Goal: Information Seeking & Learning: Find specific fact

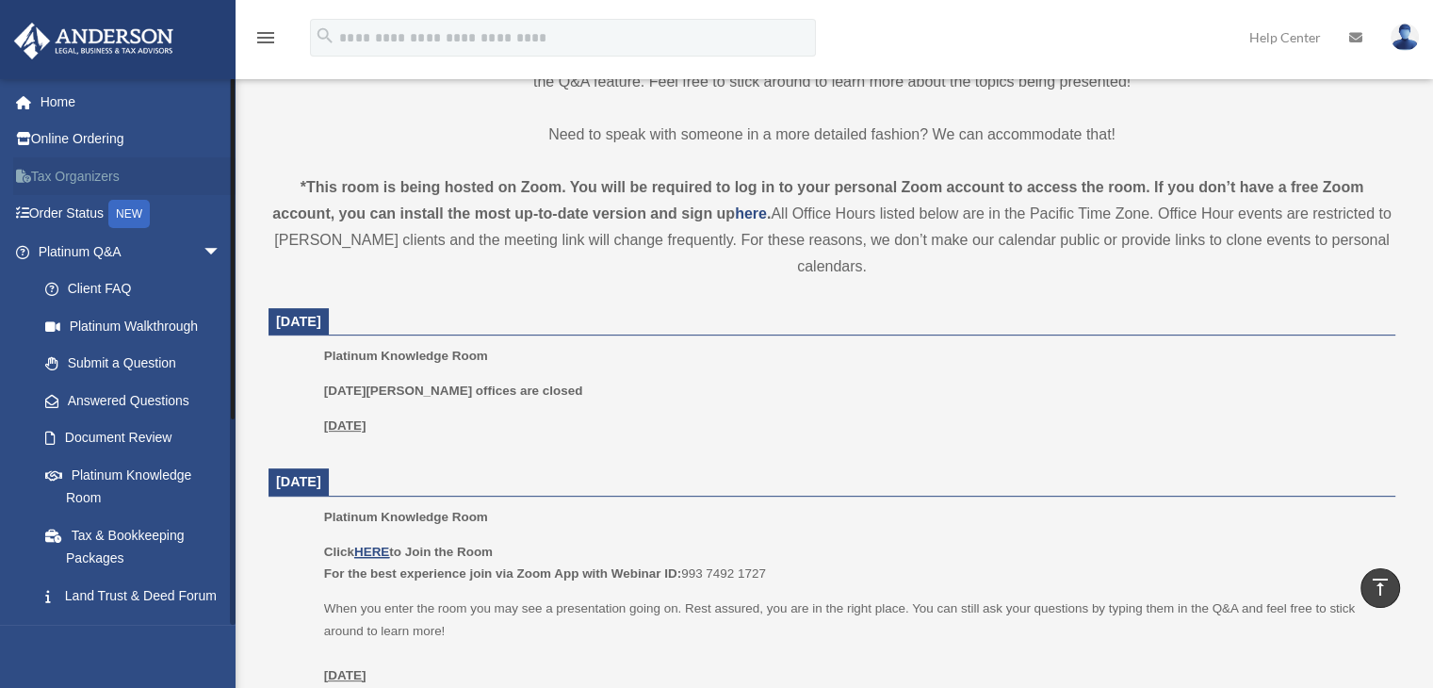
scroll to position [565, 0]
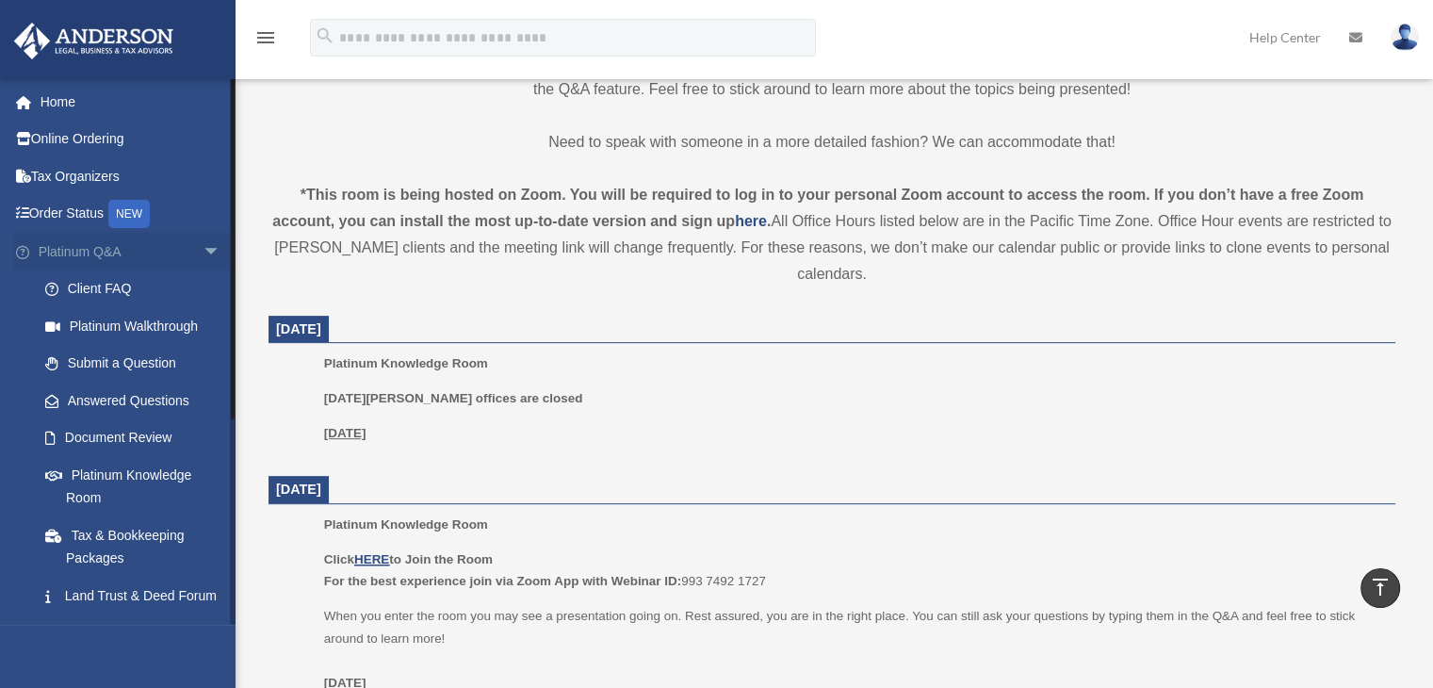
click at [203, 248] on span "arrow_drop_down" at bounding box center [222, 252] width 38 height 39
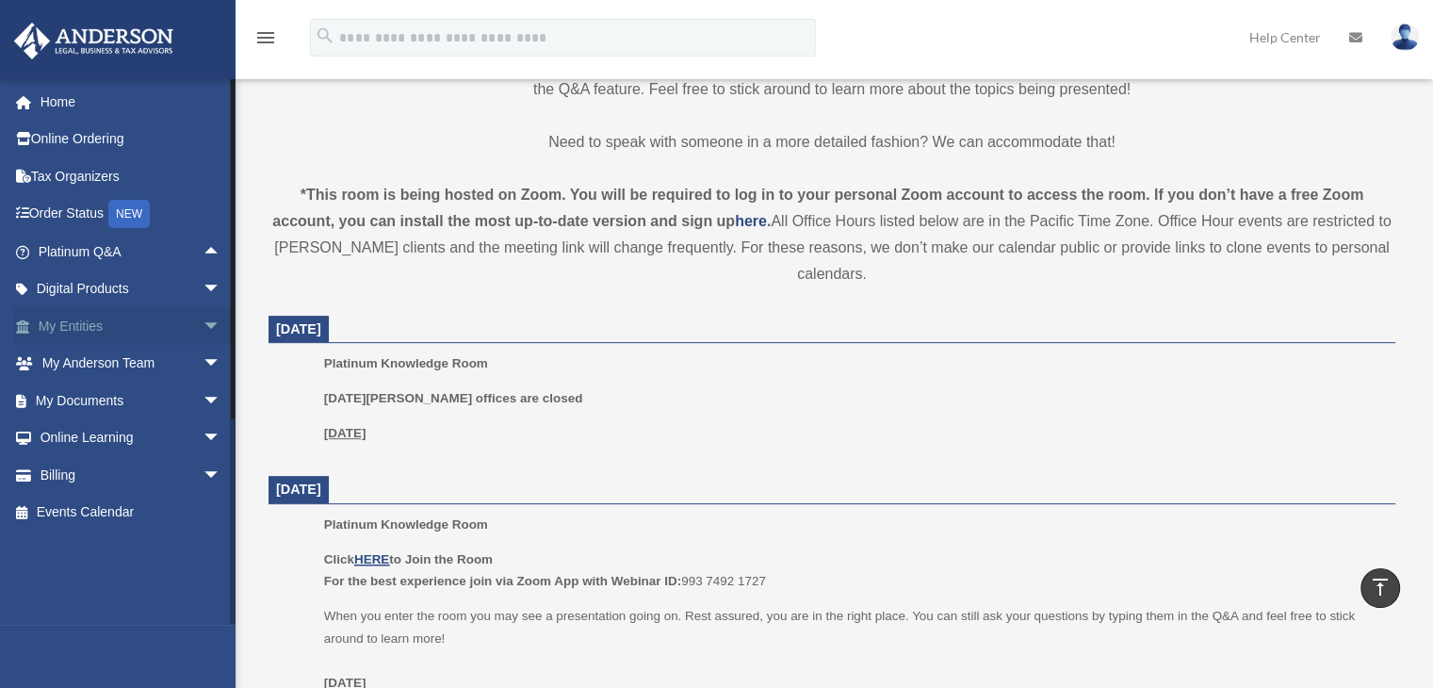
click at [98, 315] on link "My Entities arrow_drop_down" at bounding box center [131, 326] width 237 height 38
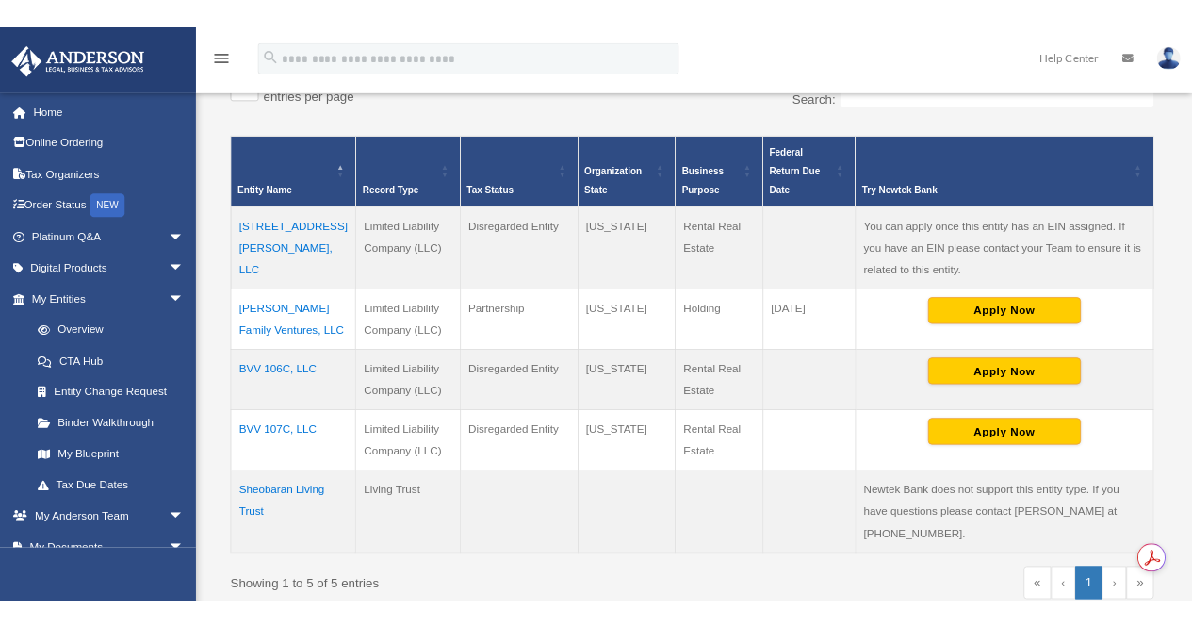
scroll to position [407, 0]
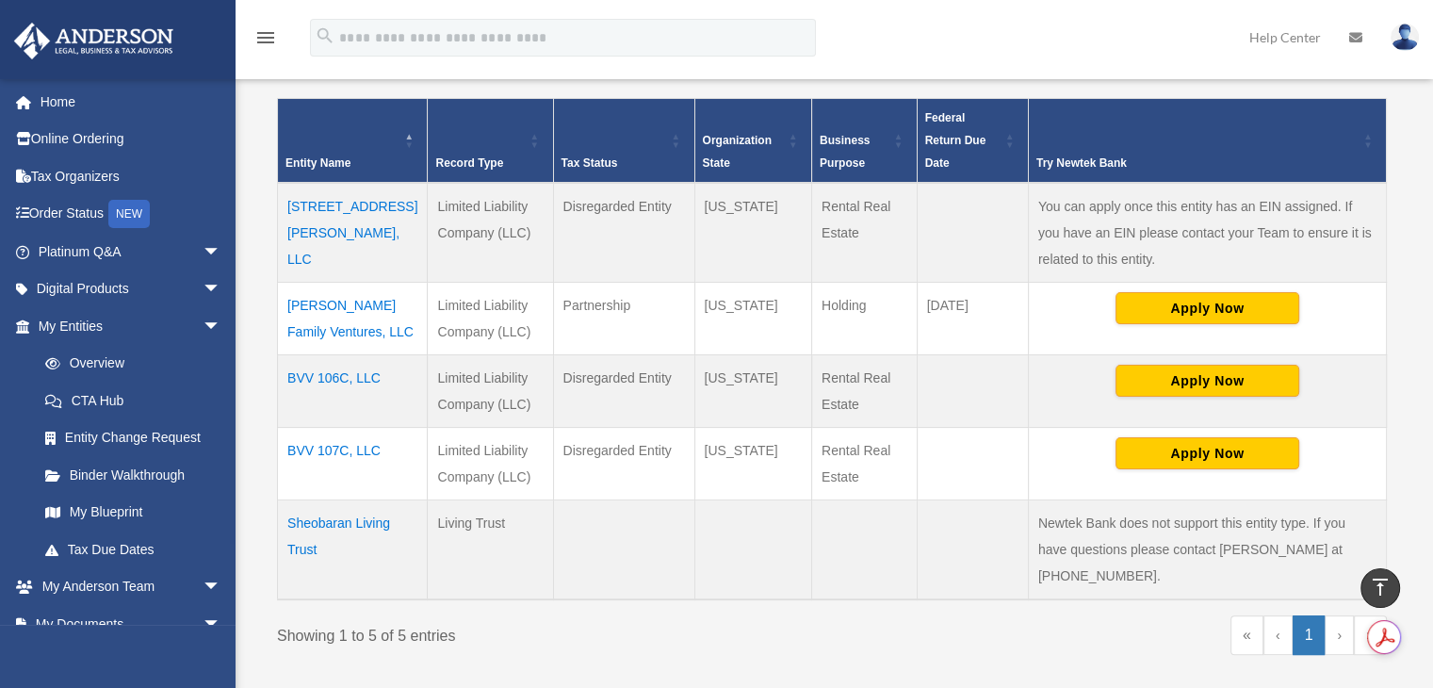
click at [317, 378] on td "BVV 106C, LLC" at bounding box center [353, 390] width 150 height 73
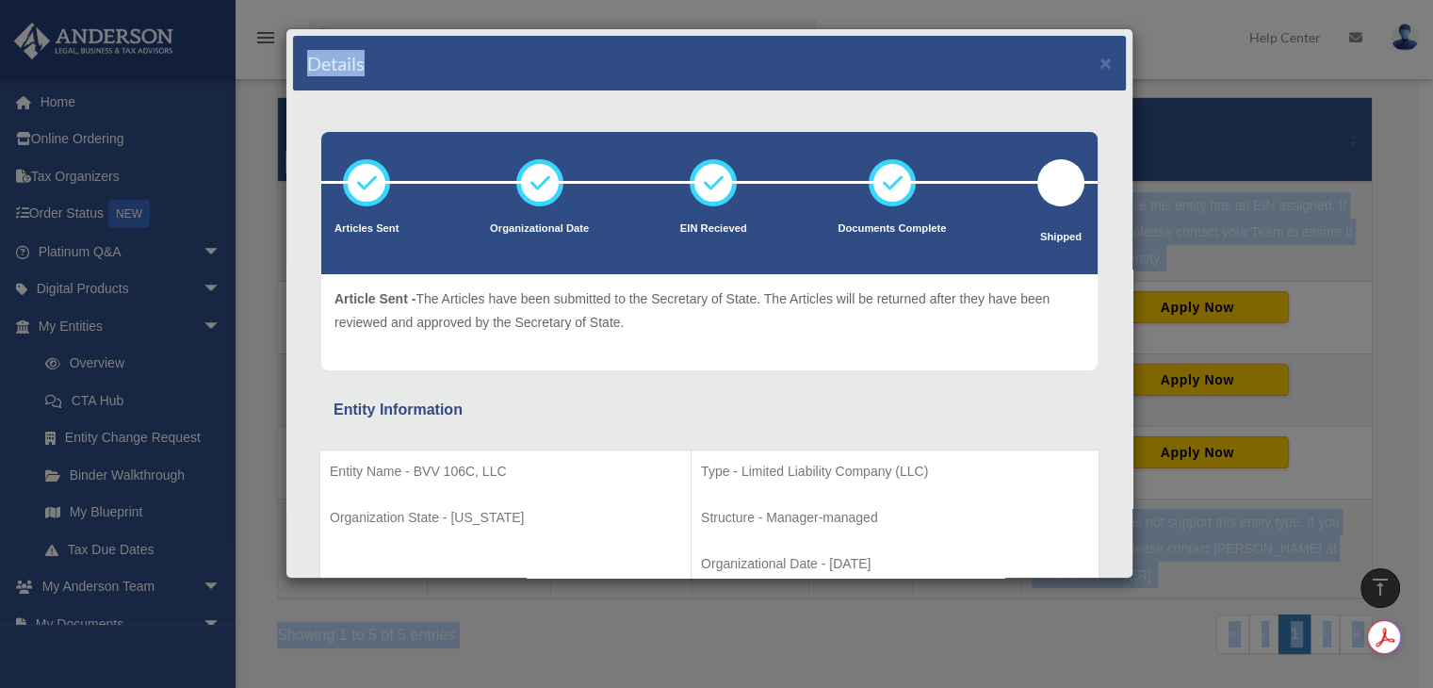
drag, startPoint x: 629, startPoint y: 54, endPoint x: -895, endPoint y: 174, distance: 1529.4
click at [0, 174] on html "X Get a chance to win 6 months of Platinum for free just by filling out this su…" at bounding box center [716, 380] width 1433 height 1575
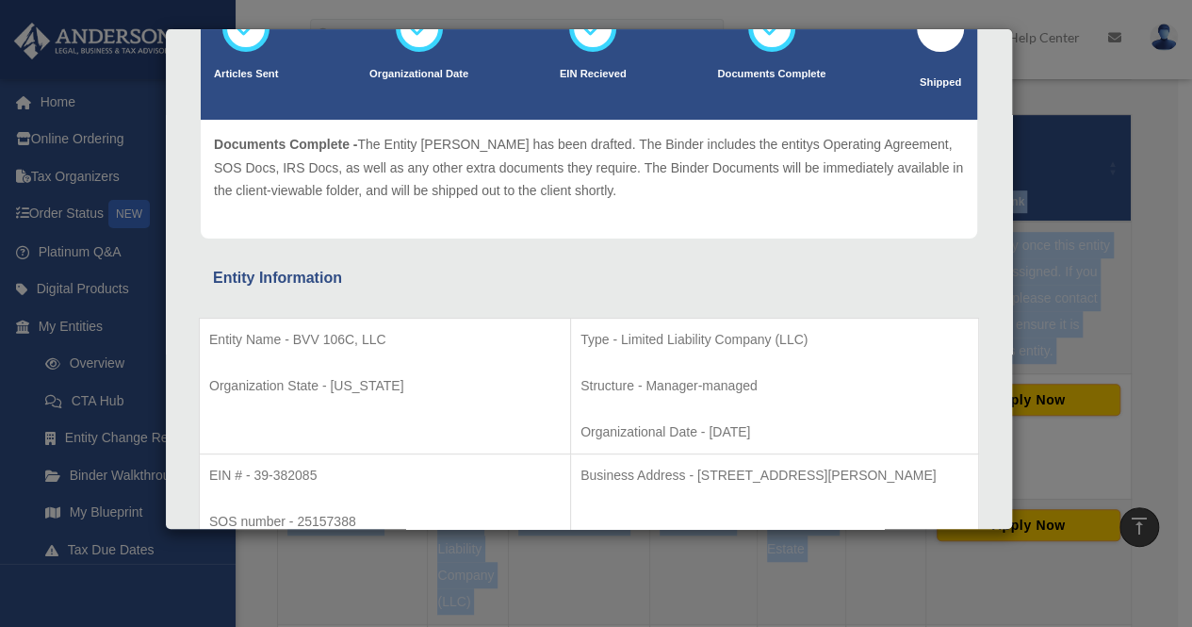
scroll to position [188, 0]
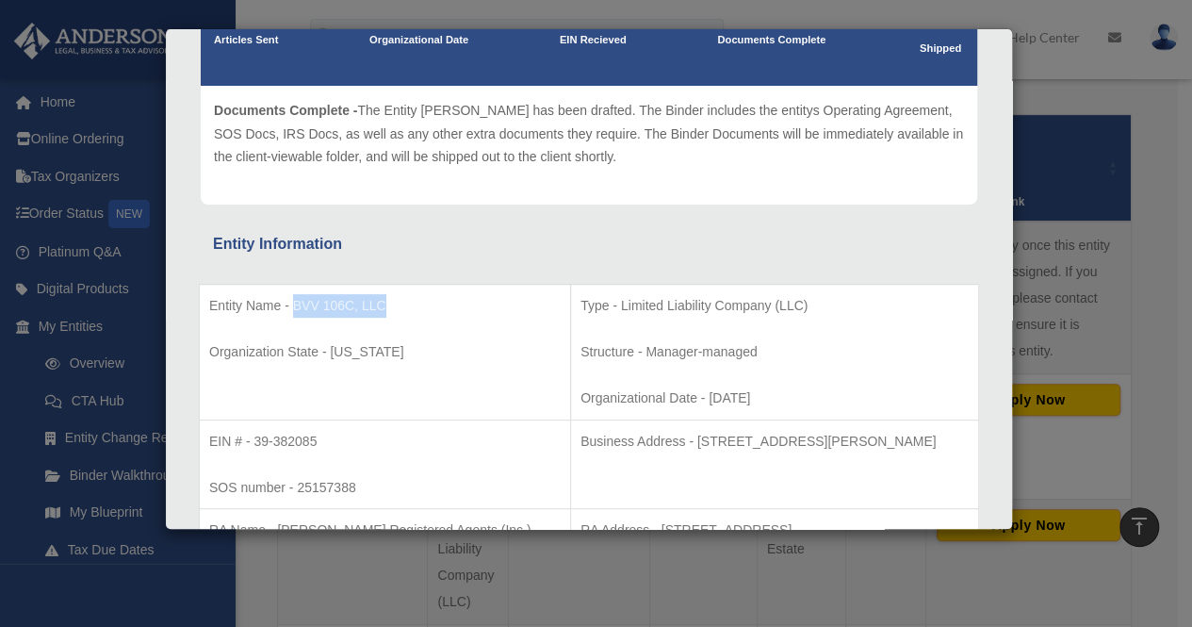
drag, startPoint x: 290, startPoint y: 299, endPoint x: 382, endPoint y: 302, distance: 91.5
click at [382, 302] on p "Entity Name - BVV 106C, LLC" at bounding box center [384, 306] width 351 height 24
copy p "BVV 106C, LLC"
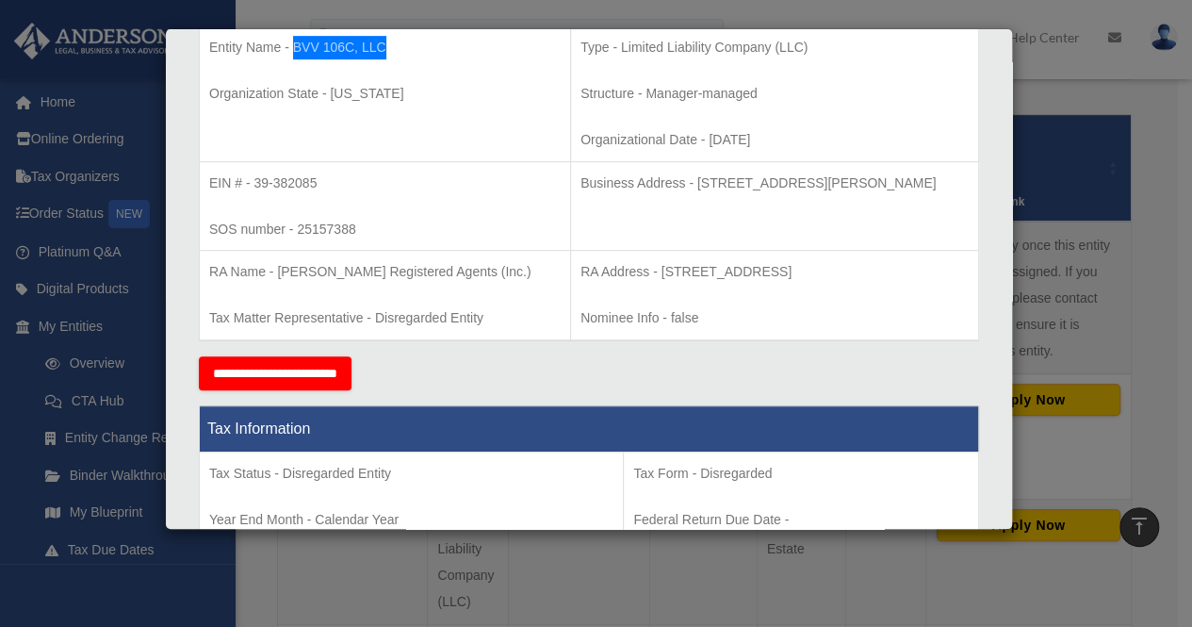
scroll to position [471, 0]
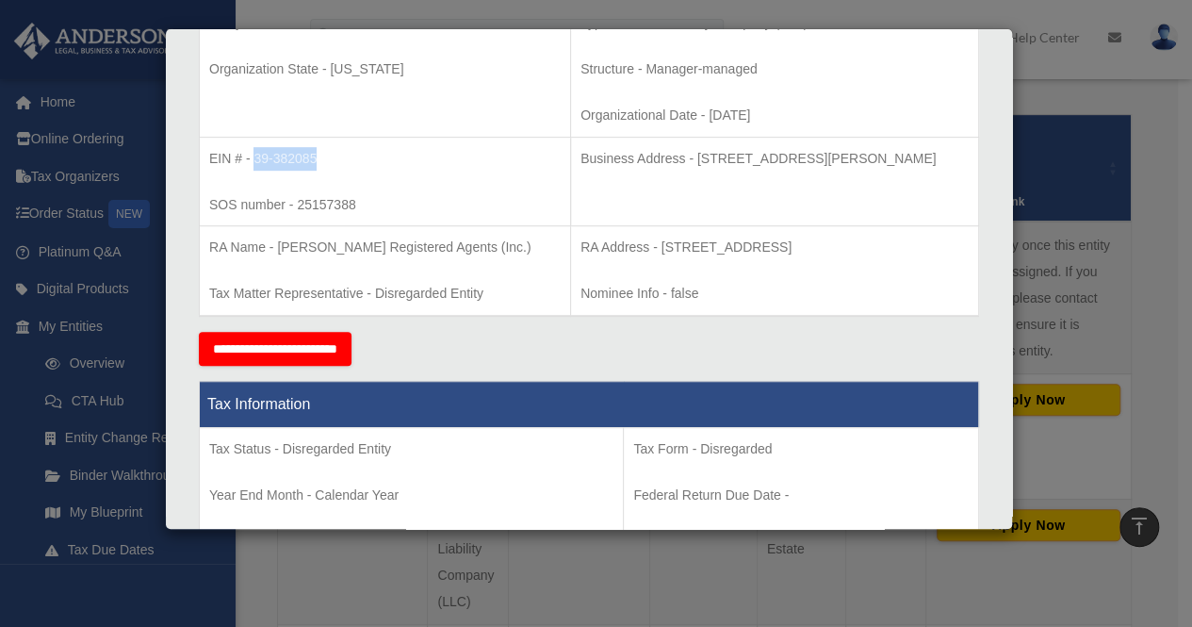
drag, startPoint x: 255, startPoint y: 155, endPoint x: 316, endPoint y: 167, distance: 61.4
click at [316, 167] on p "EIN # - 39-382085" at bounding box center [384, 159] width 351 height 24
copy p "39-382085"
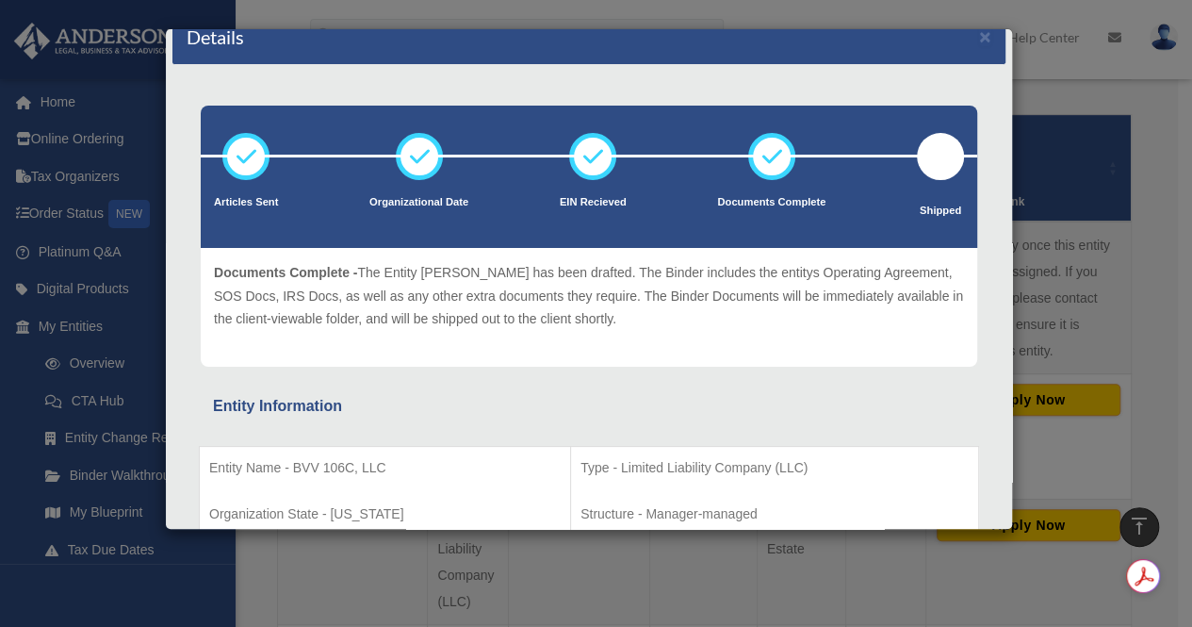
scroll to position [0, 0]
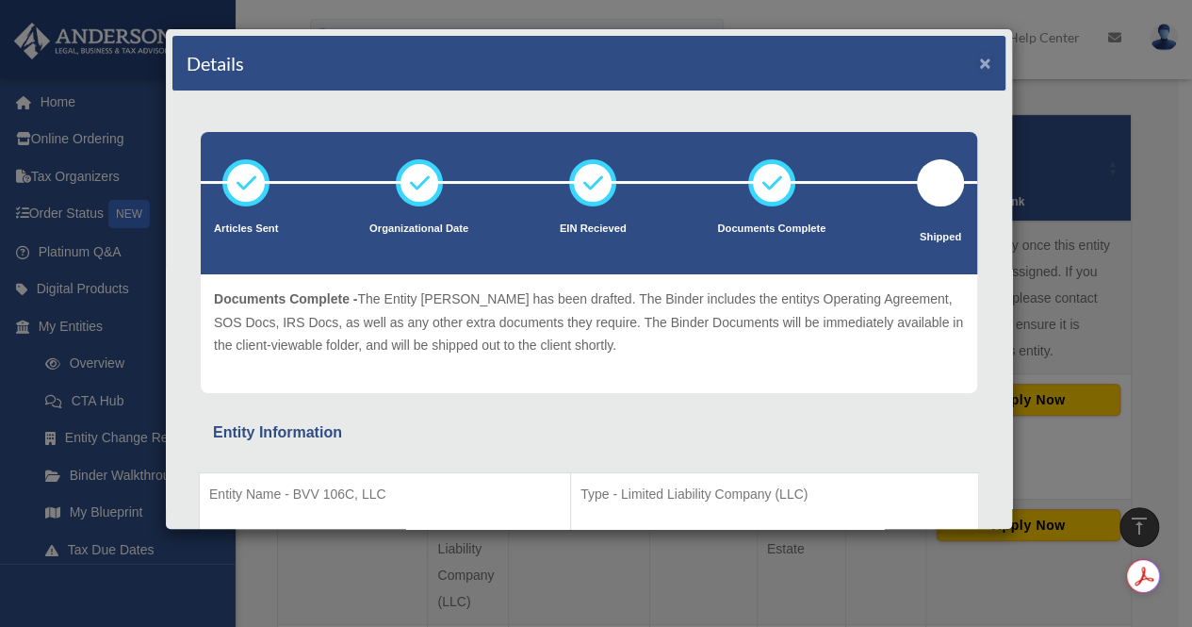
click at [979, 61] on button "×" at bounding box center [985, 63] width 12 height 20
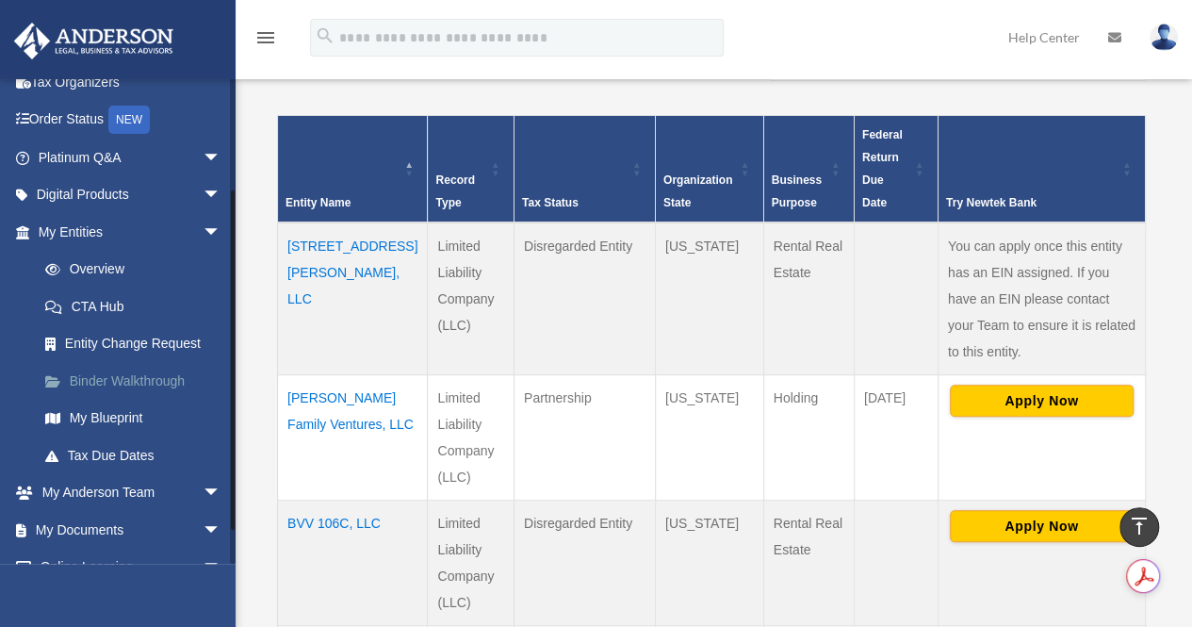
scroll to position [194, 0]
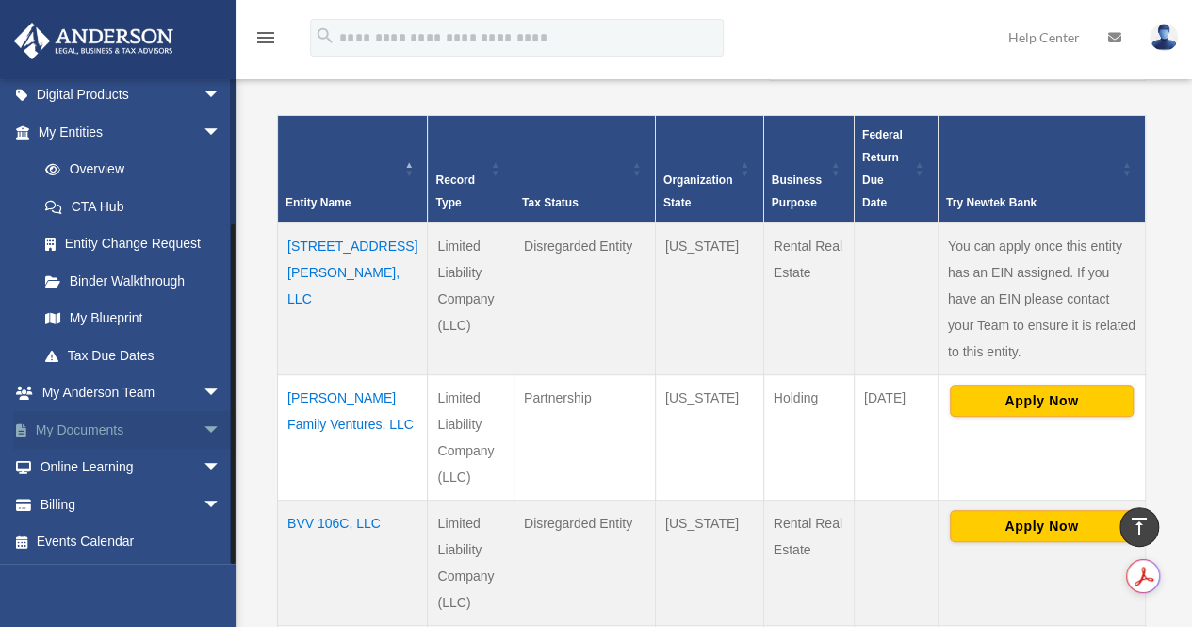
click at [90, 435] on link "My Documents arrow_drop_down" at bounding box center [131, 430] width 237 height 38
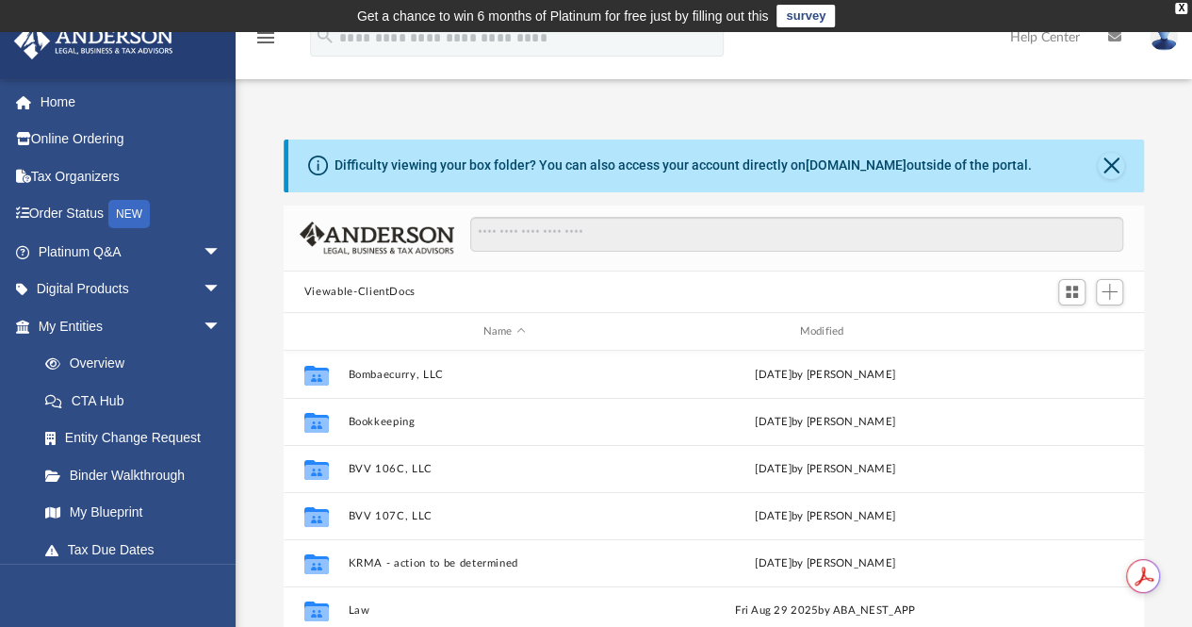
scroll to position [414, 846]
click at [1123, 165] on div "Difficulty viewing your box folder? You can also access your account directly o…" at bounding box center [716, 165] width 857 height 53
click at [1107, 164] on button "Close" at bounding box center [1111, 166] width 26 height 26
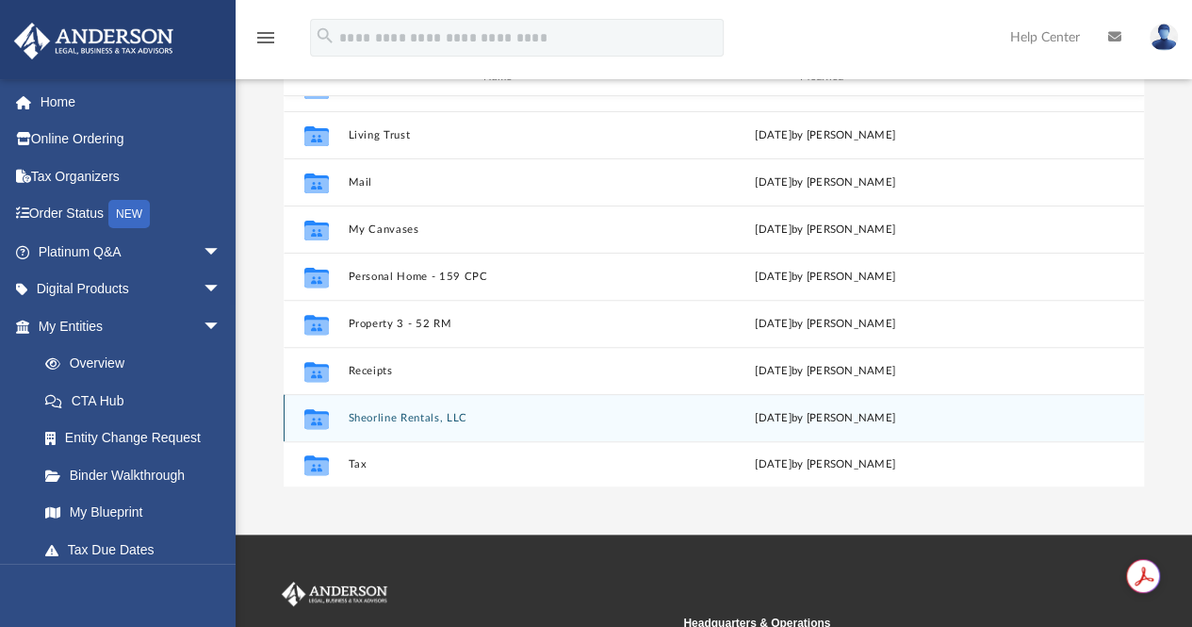
scroll to position [173, 0]
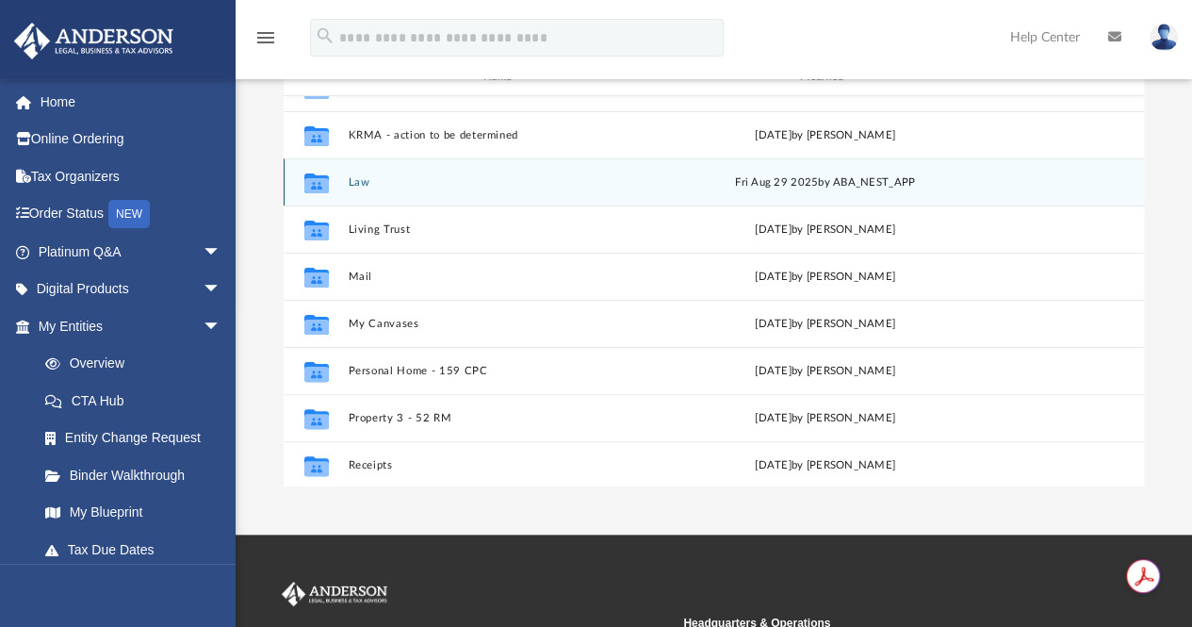
click at [365, 188] on div "Collaborated Folder Law Fri Aug 29 2025 by ABA_NEST_APP" at bounding box center [714, 181] width 860 height 47
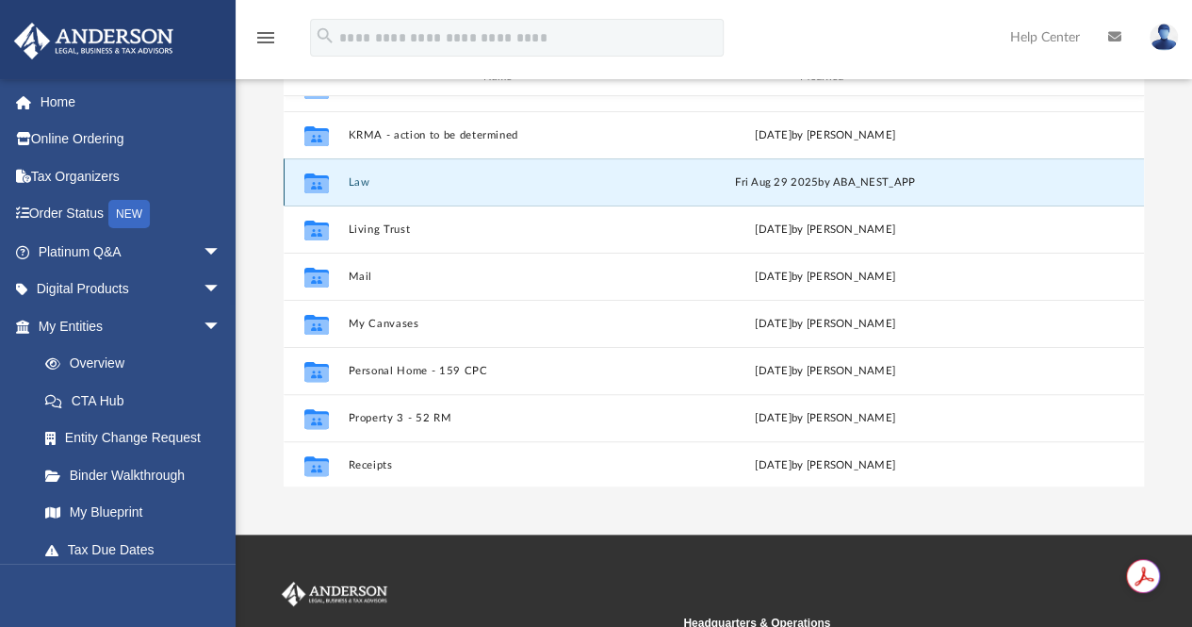
click at [365, 188] on div "Collaborated Folder Law Fri Aug 29 2025 by ABA_NEST_APP" at bounding box center [714, 181] width 860 height 47
click at [307, 184] on icon "grid" at bounding box center [316, 185] width 24 height 15
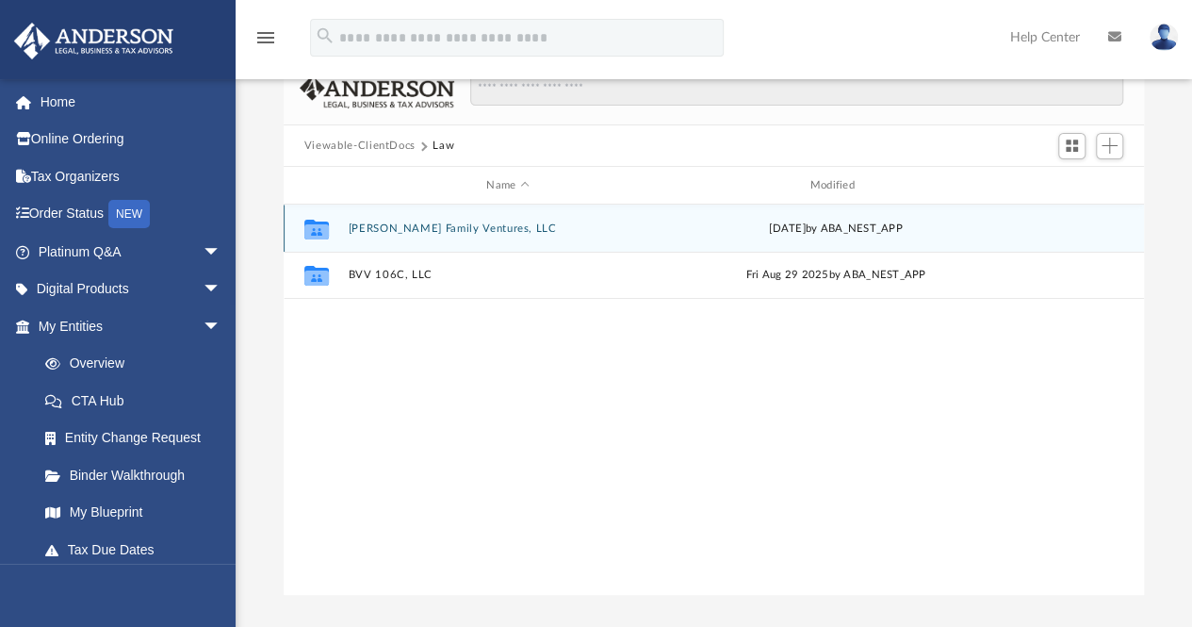
scroll to position [0, 0]
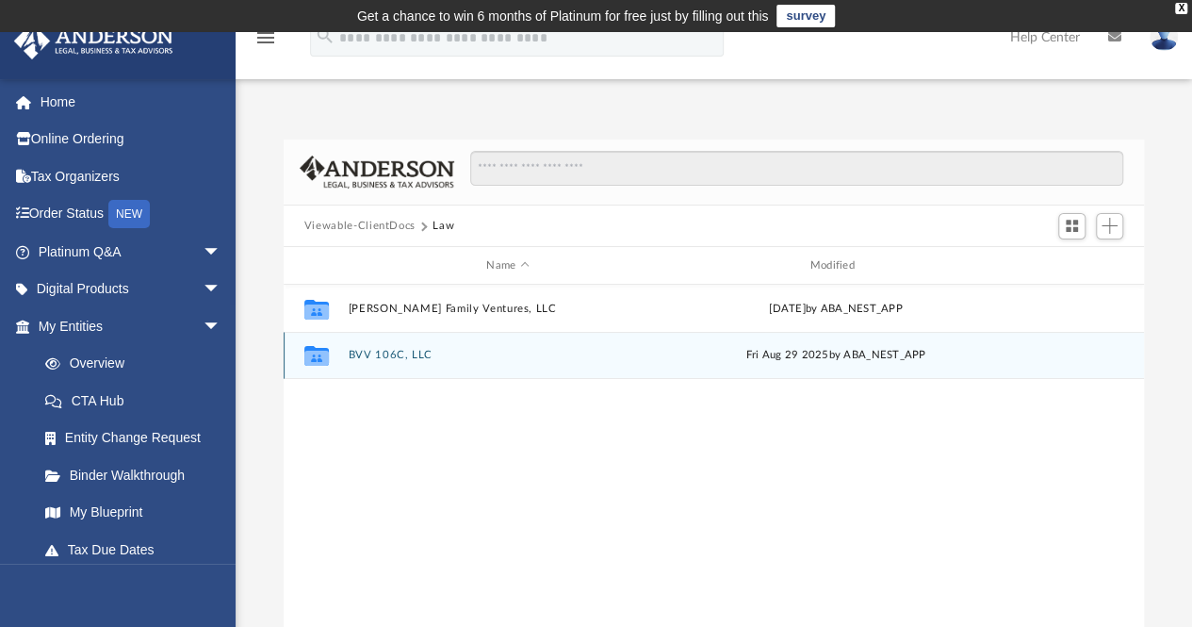
click at [328, 351] on icon "Collaborated Folder" at bounding box center [317, 355] width 30 height 30
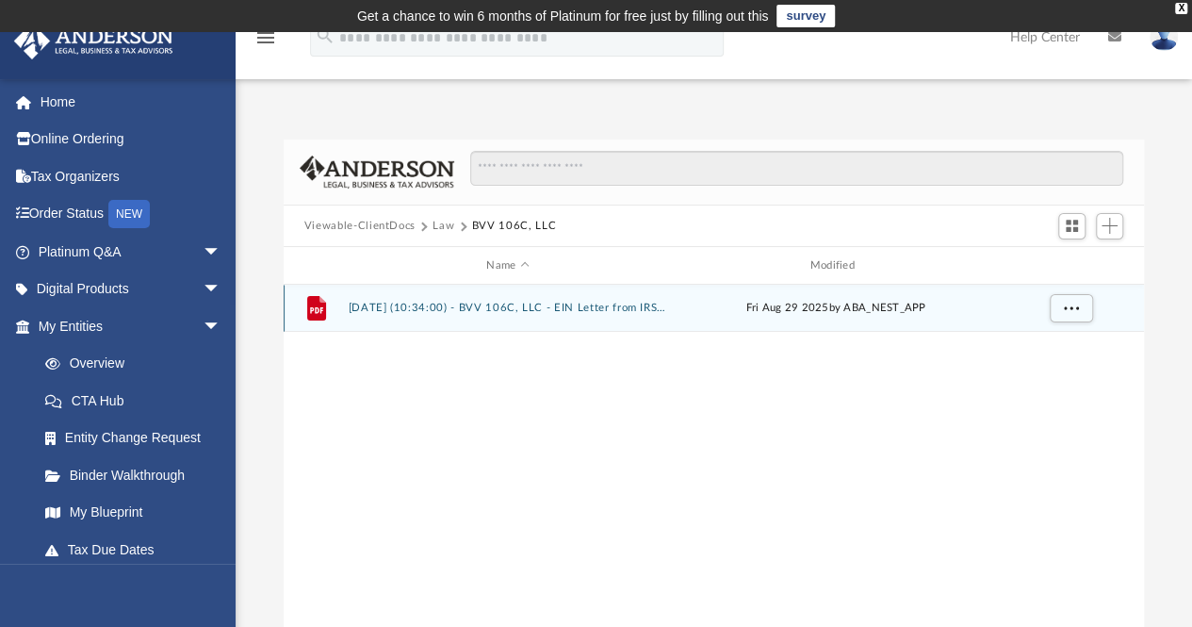
click at [351, 316] on div "File 2025.08.29 (10:34:00) - BVV 106C, LLC - EIN Letter from IRS.pdf Fri Aug 29…" at bounding box center [714, 308] width 860 height 47
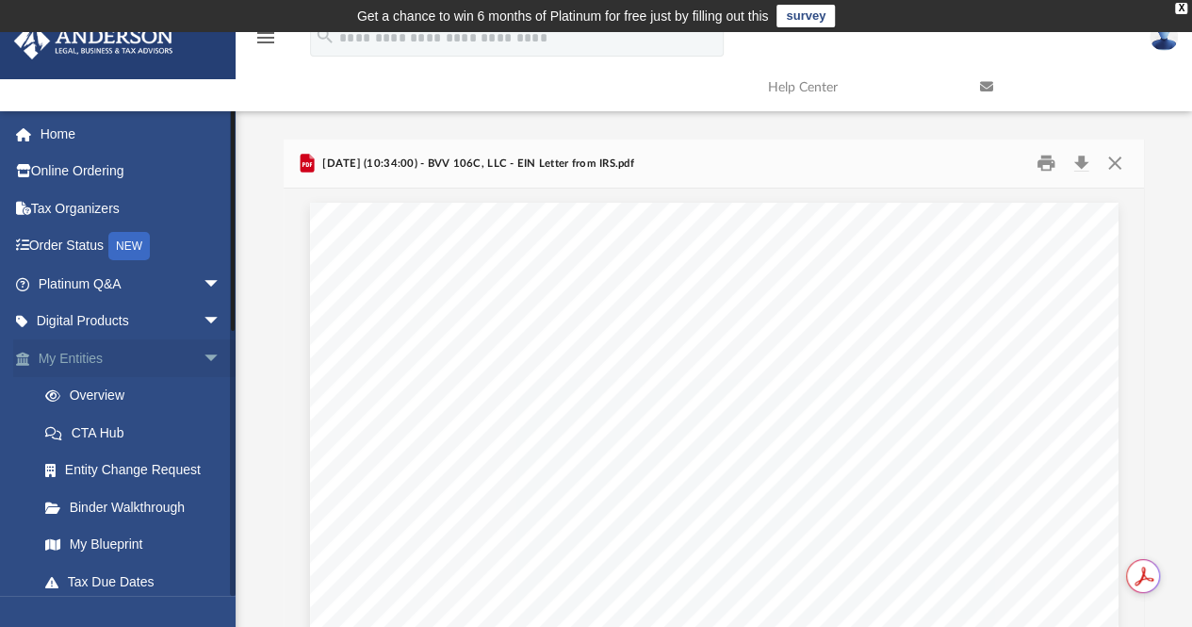
click at [62, 355] on link "My Entities arrow_drop_down" at bounding box center [131, 358] width 237 height 38
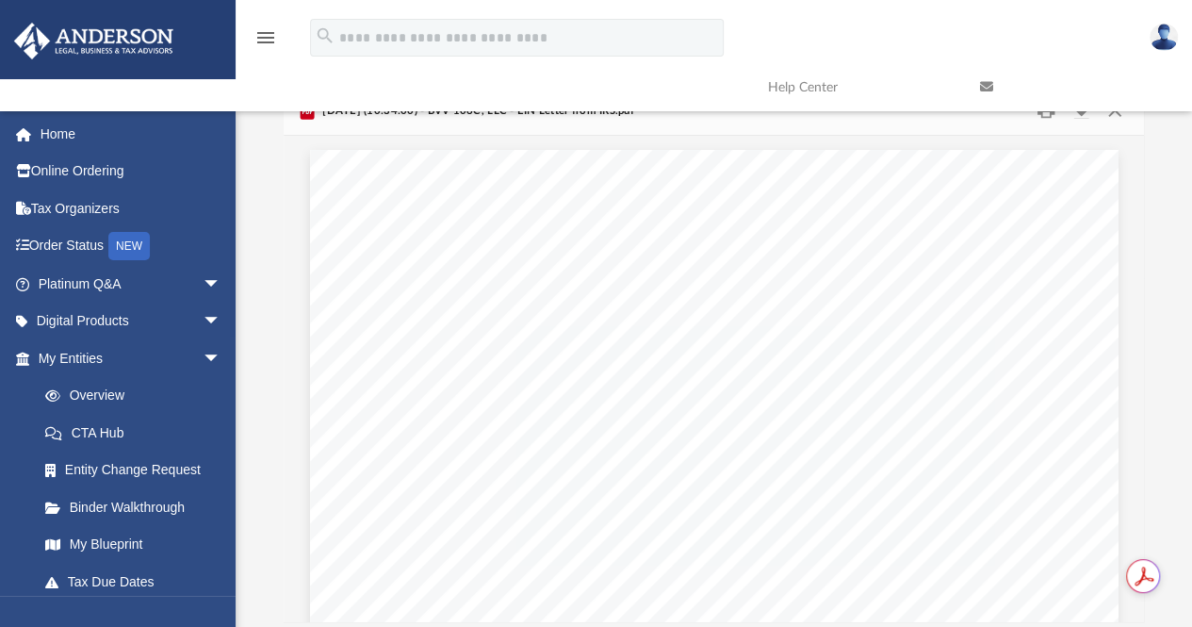
scroll to position [94, 0]
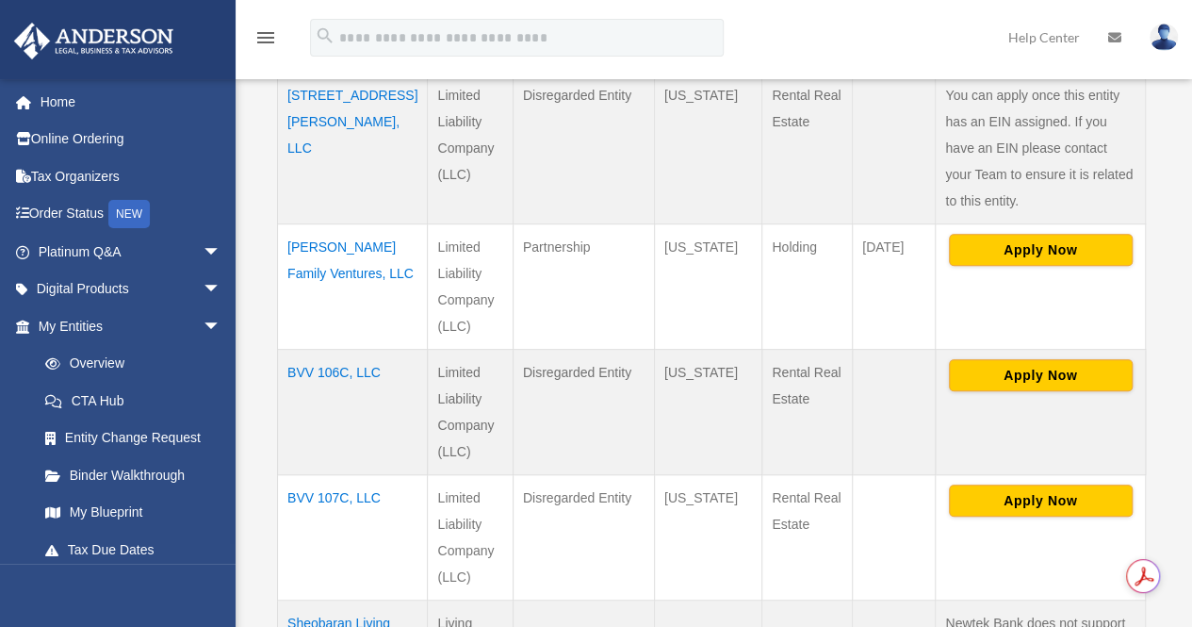
scroll to position [597, 0]
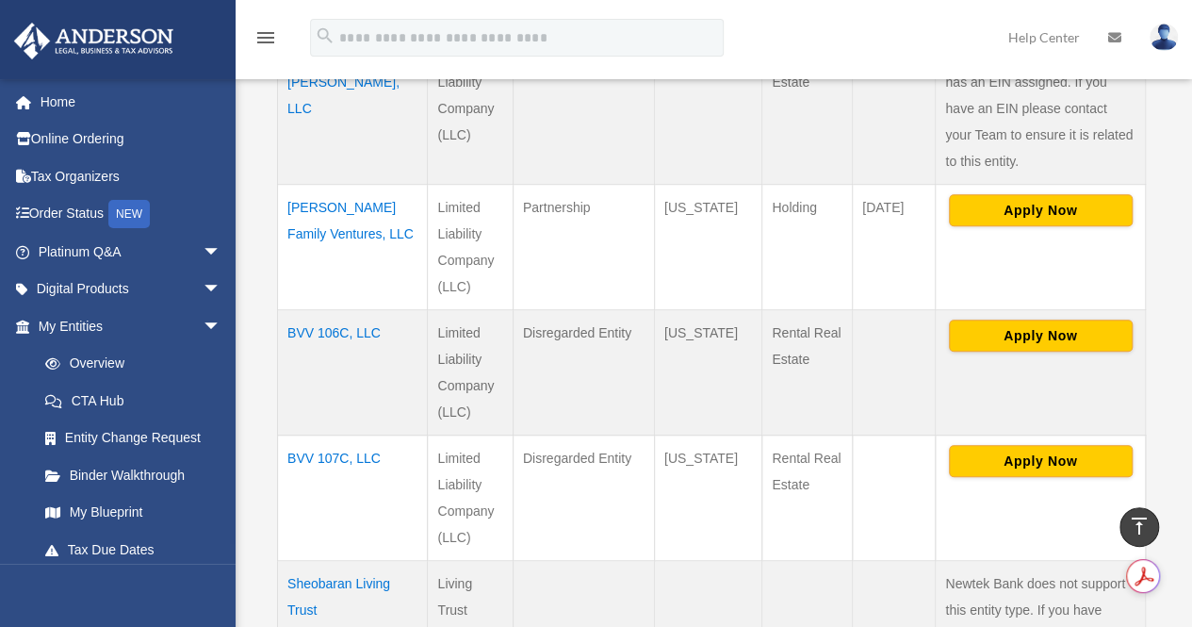
click at [318, 434] on td "BVV 107C, LLC" at bounding box center [353, 496] width 150 height 125
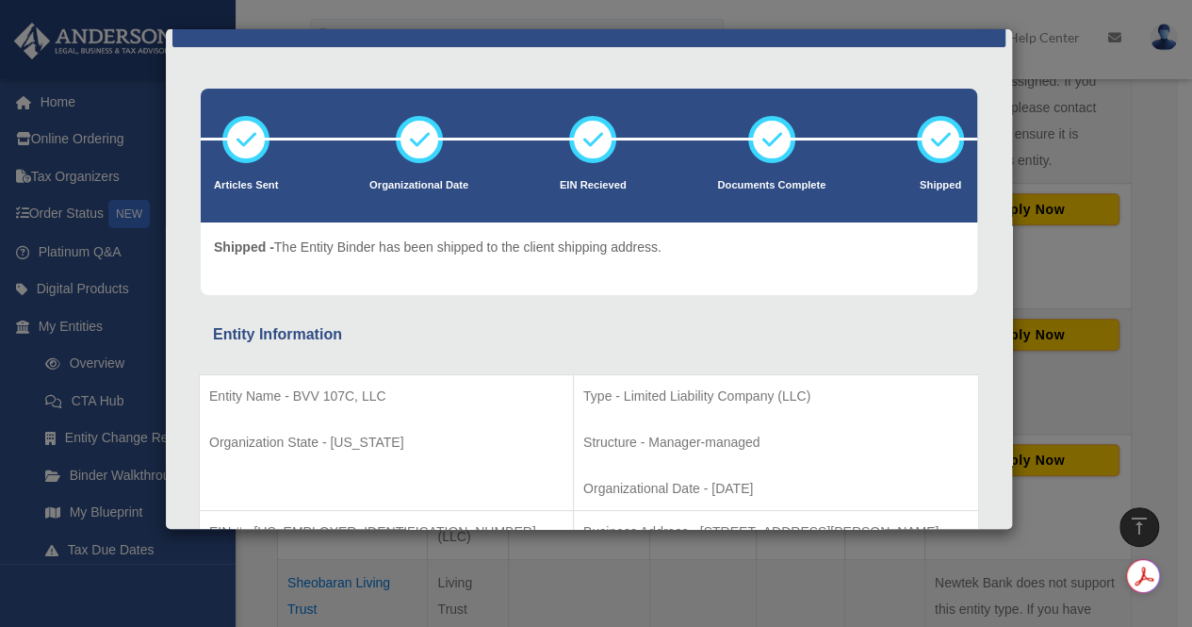
scroll to position [0, 0]
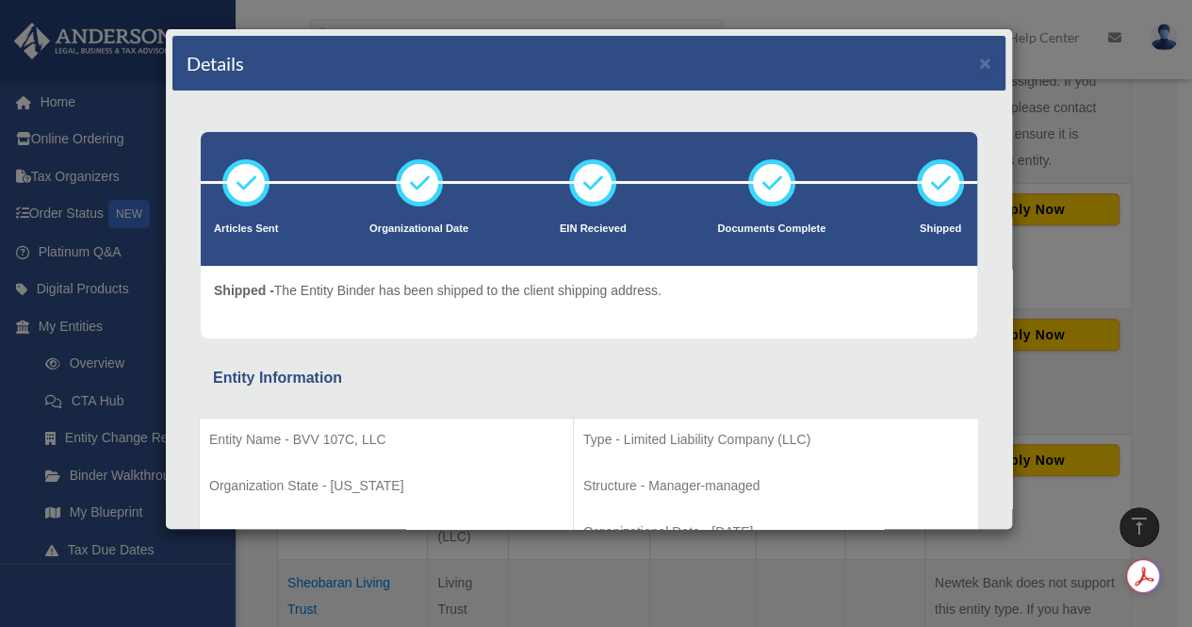
click at [1135, 228] on div "Details × Articles Sent Organizational Date" at bounding box center [596, 313] width 1192 height 627
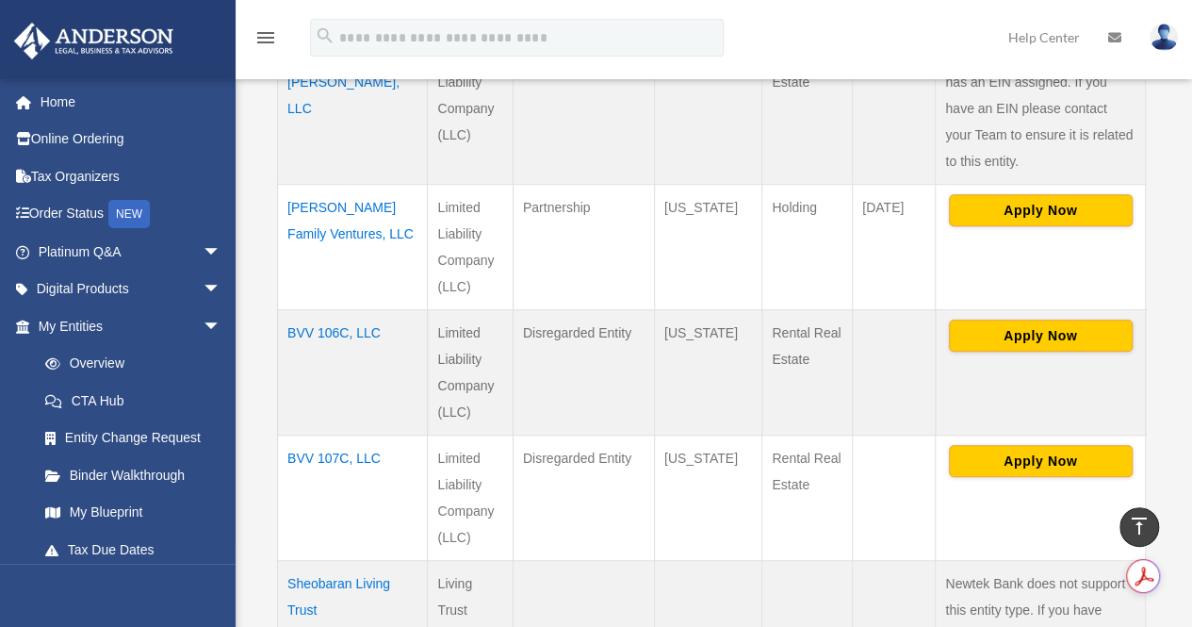
click at [294, 309] on td "BVV 106C, LLC" at bounding box center [353, 371] width 150 height 125
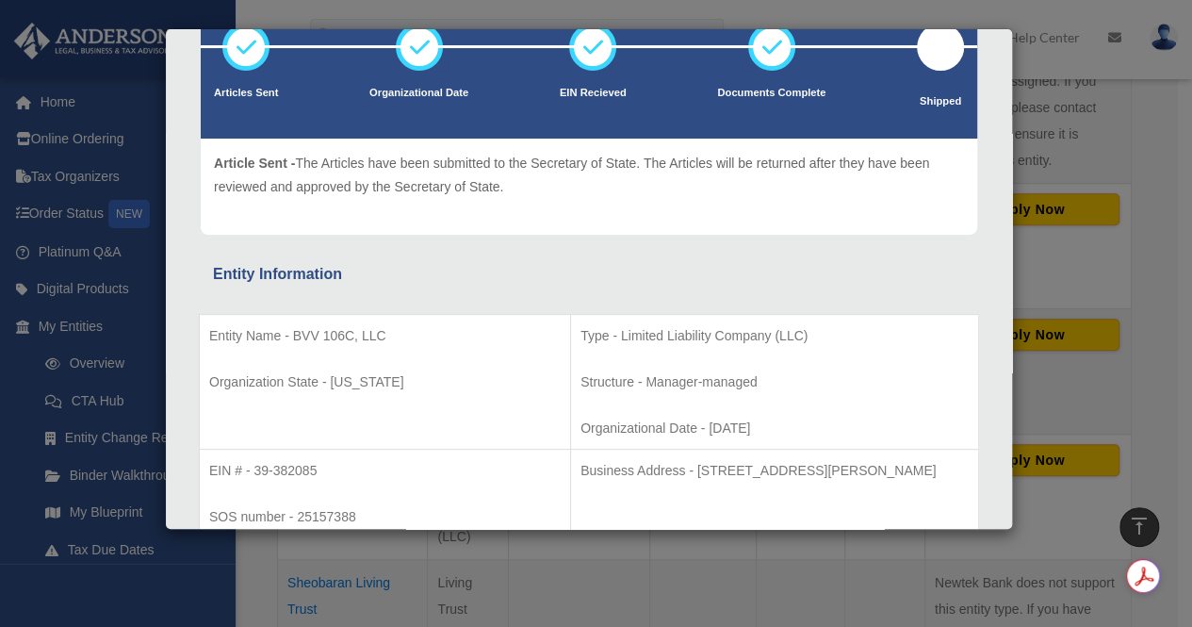
scroll to position [283, 0]
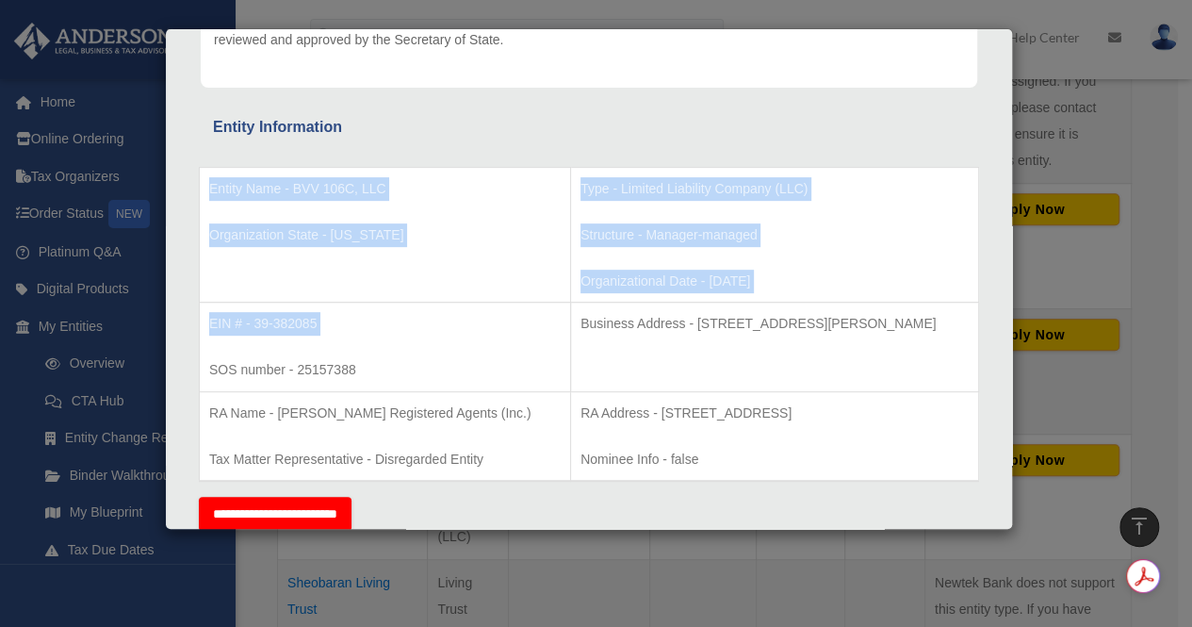
drag, startPoint x: 241, startPoint y: 318, endPoint x: 200, endPoint y: 346, distance: 50.2
click at [200, 346] on table "Entity Name - BVV 106C, LLC Organization State - [US_STATE] Type - Limited Liab…" at bounding box center [589, 325] width 780 height 316
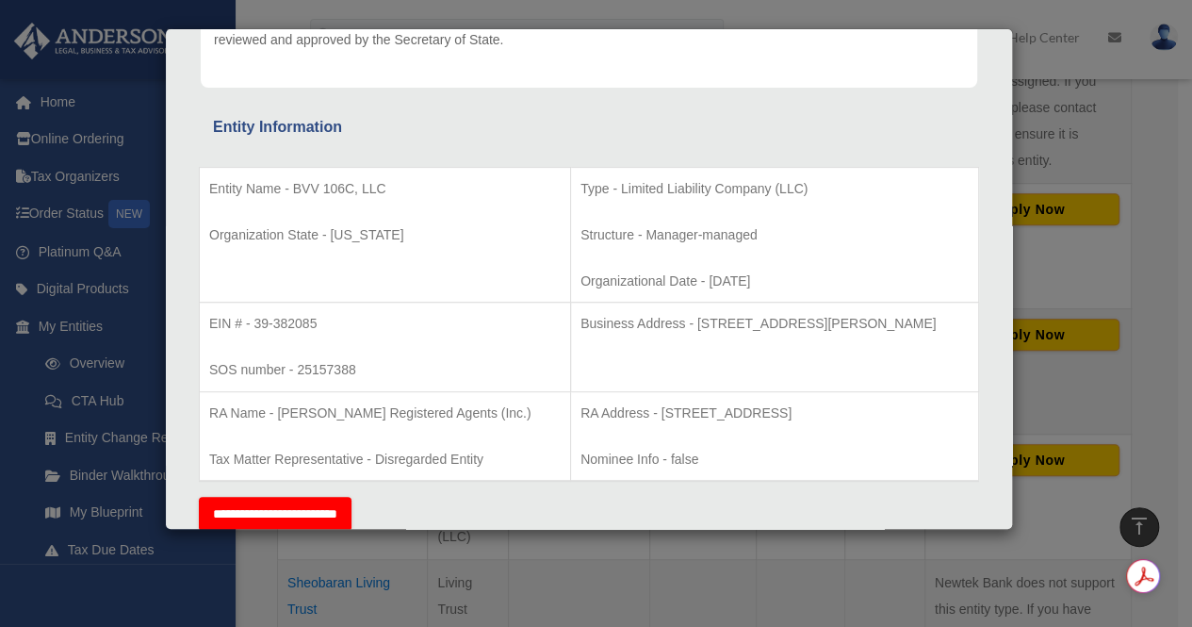
click at [334, 346] on td "EIN # - 39-382085 SOS number - 25157388" at bounding box center [385, 347] width 371 height 90
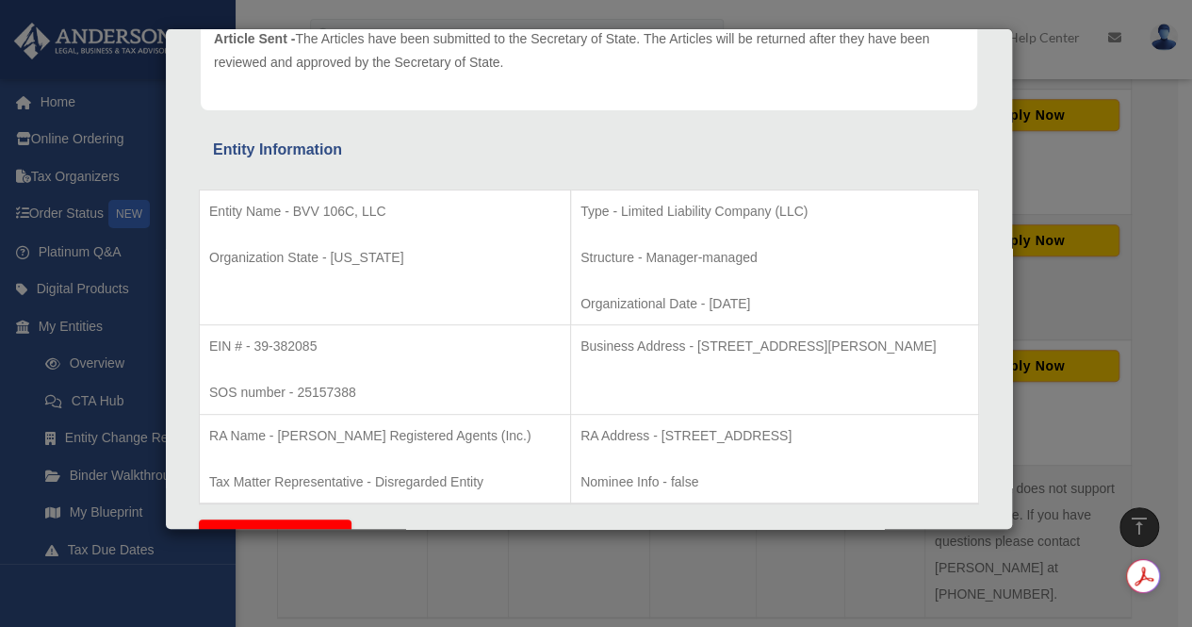
scroll to position [0, 0]
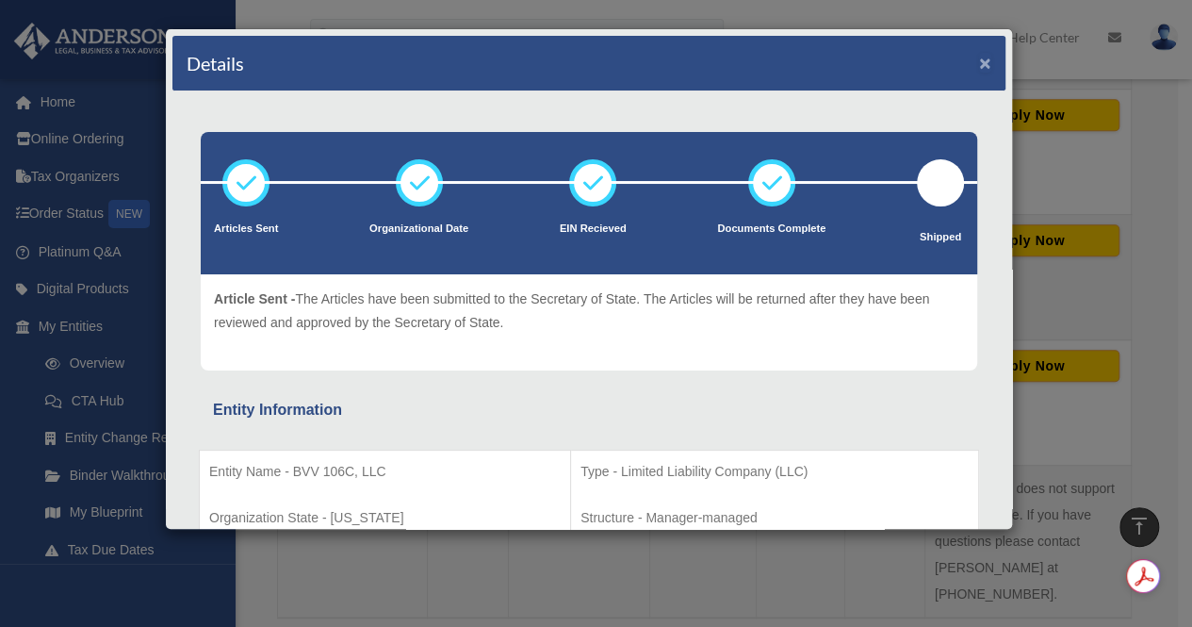
click at [979, 58] on button "×" at bounding box center [985, 63] width 12 height 20
